Goal: Information Seeking & Learning: Learn about a topic

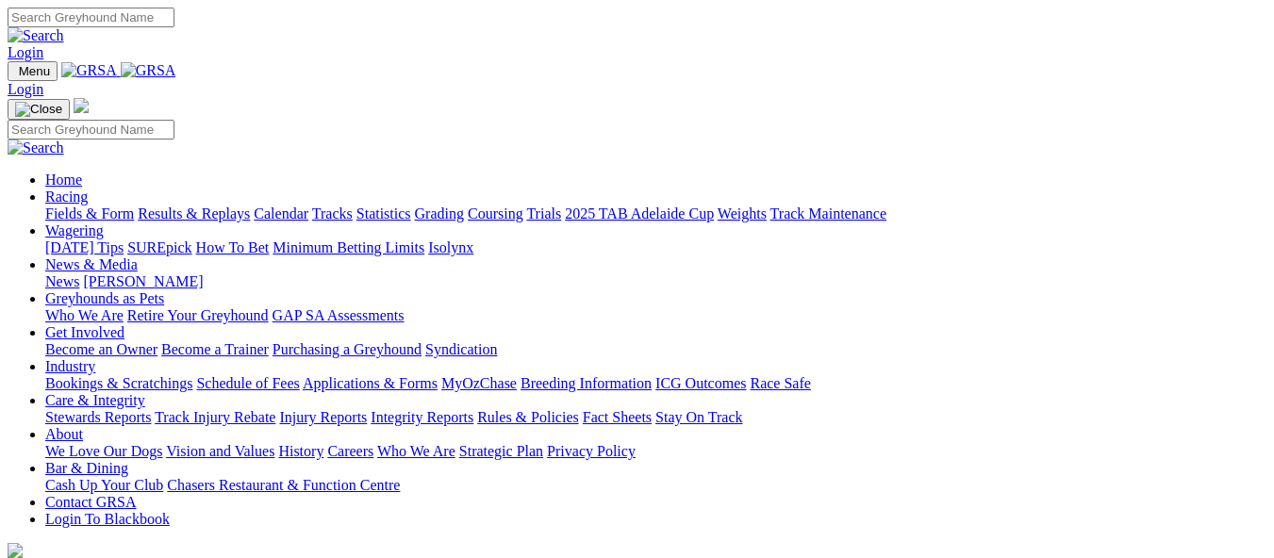
scroll to position [766, 0]
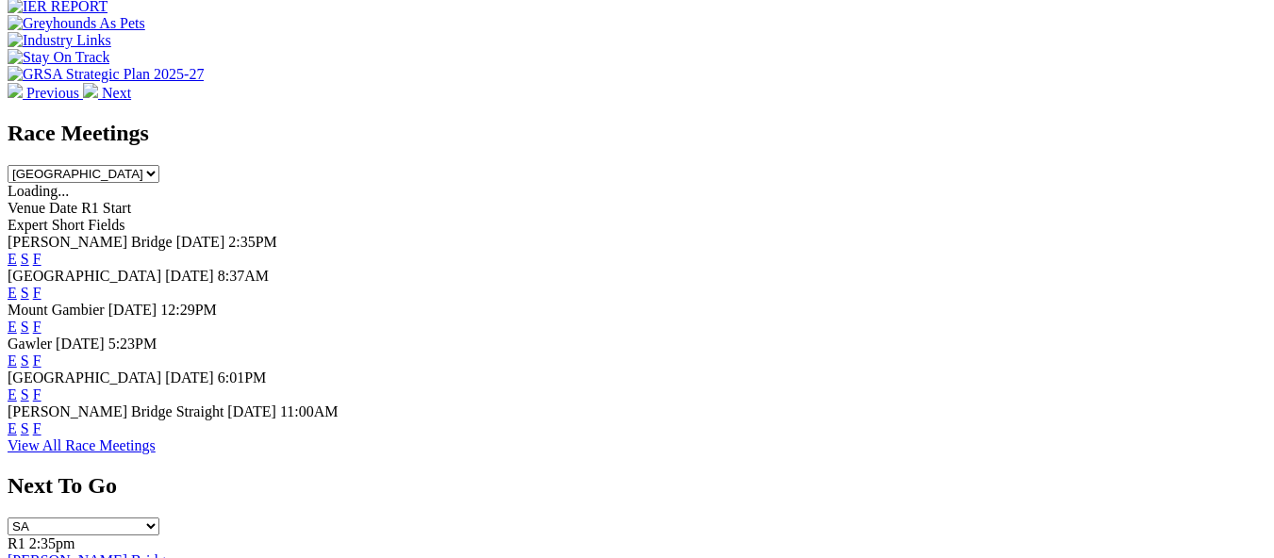
drag, startPoint x: 0, startPoint y: 0, endPoint x: 882, endPoint y: 324, distance: 939.4
click at [41, 387] on link "F" at bounding box center [37, 395] width 8 height 16
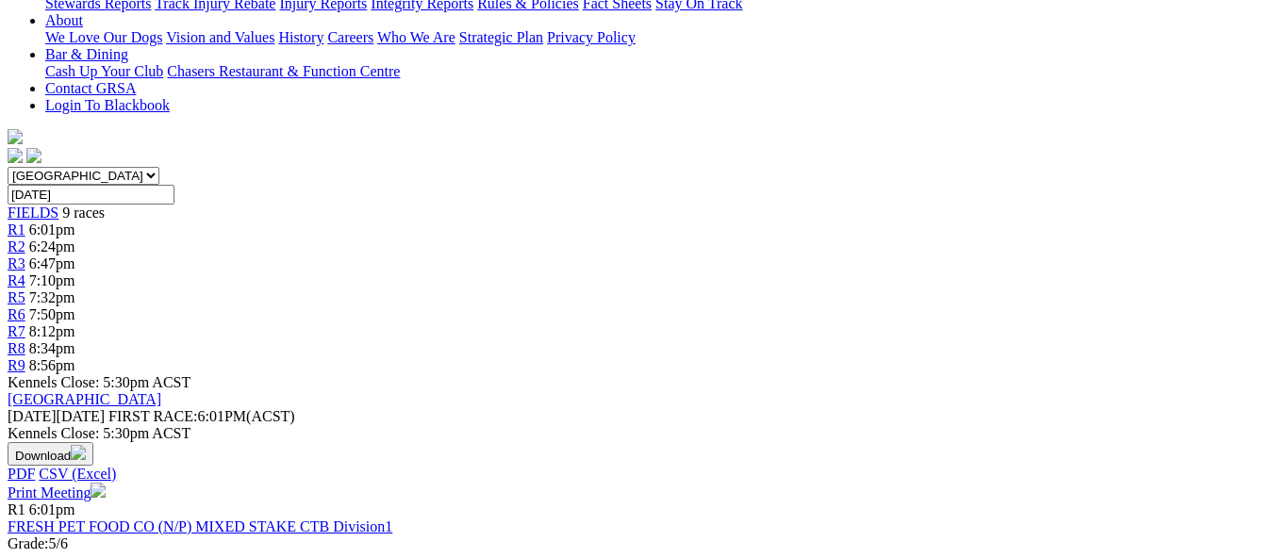
scroll to position [453, 0]
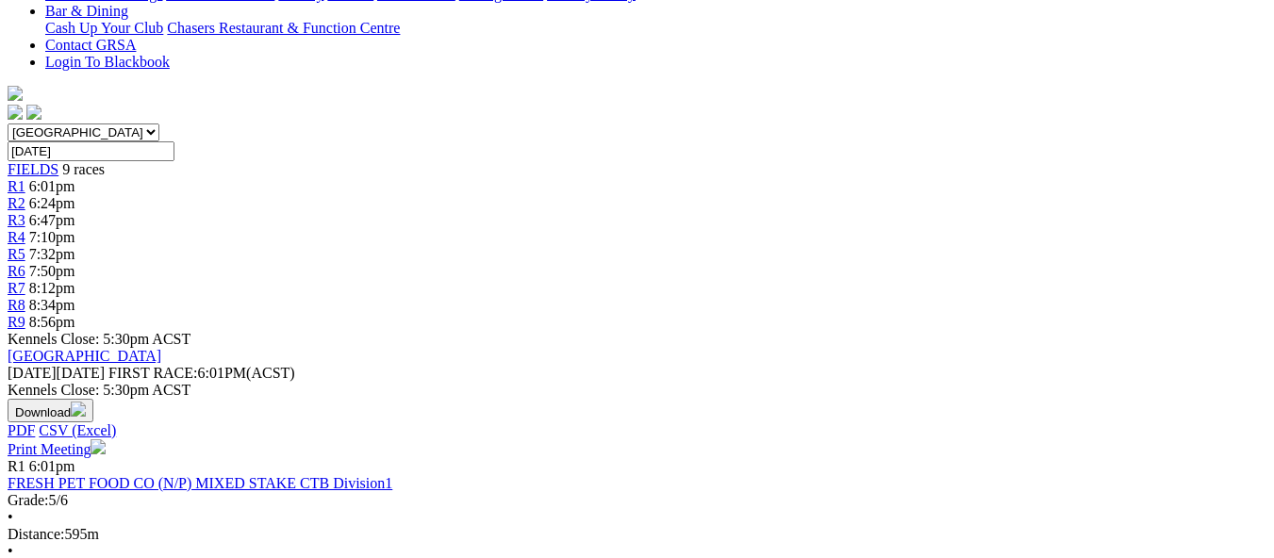
scroll to position [504, 0]
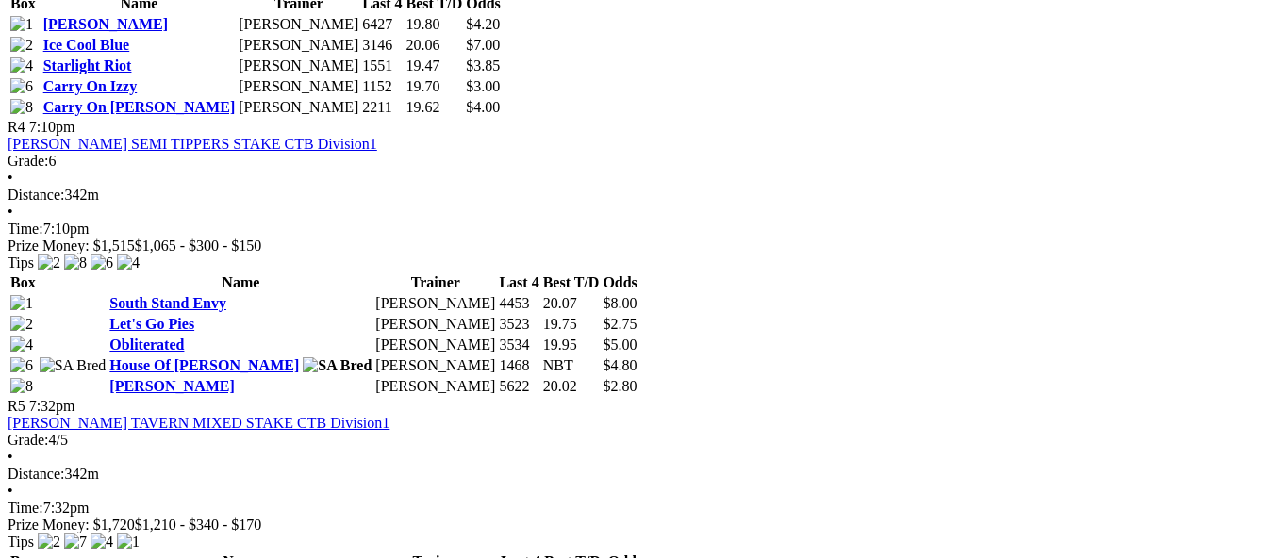
scroll to position [1711, 0]
